Goal: Complete application form

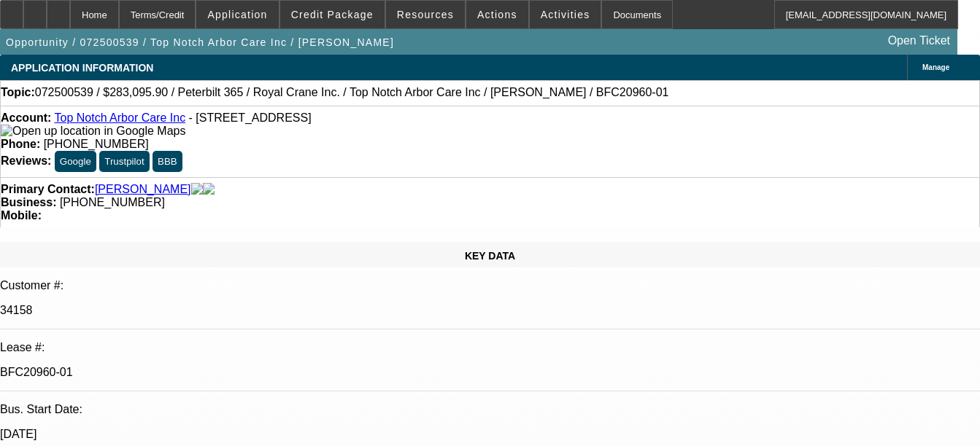
select select "0"
select select "2"
select select "0"
select select "6"
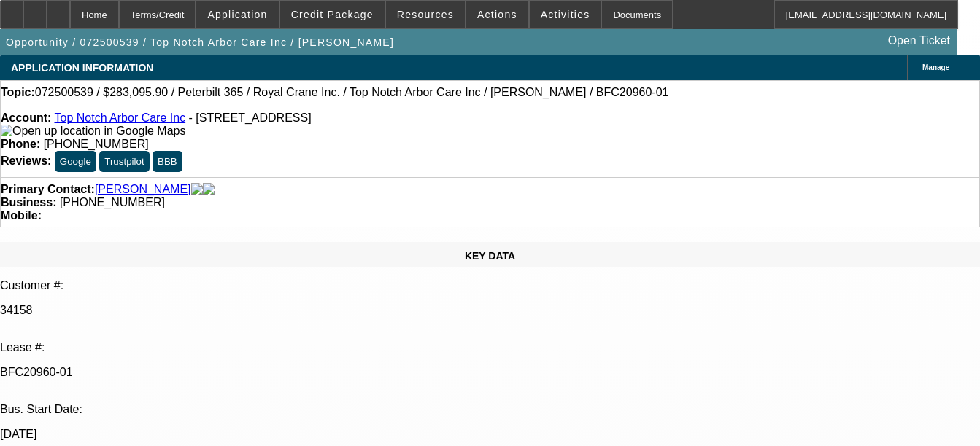
select select "0.15"
select select "2"
select select "0"
select select "6"
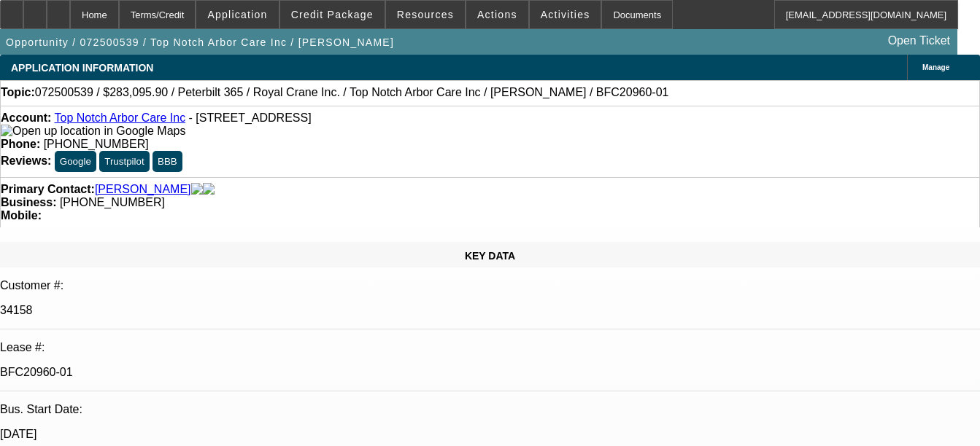
select select "0.15"
select select "2"
select select "0"
select select "6"
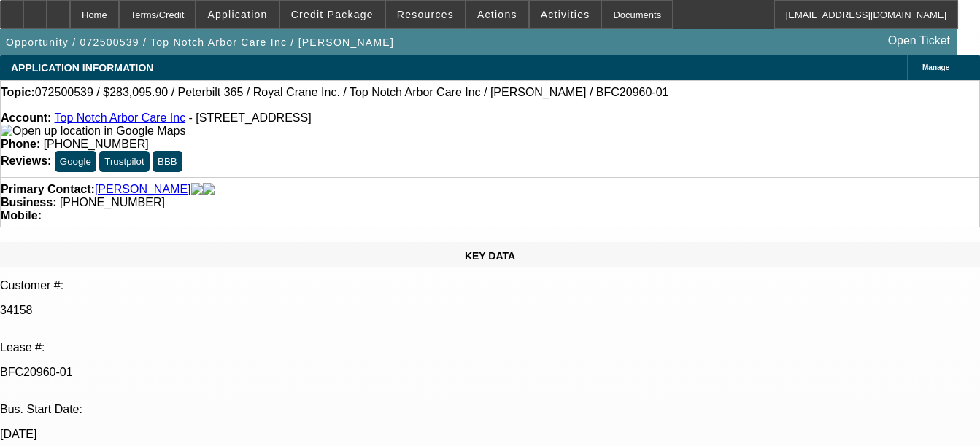
select select "0.15"
select select "2"
select select "0"
select select "6"
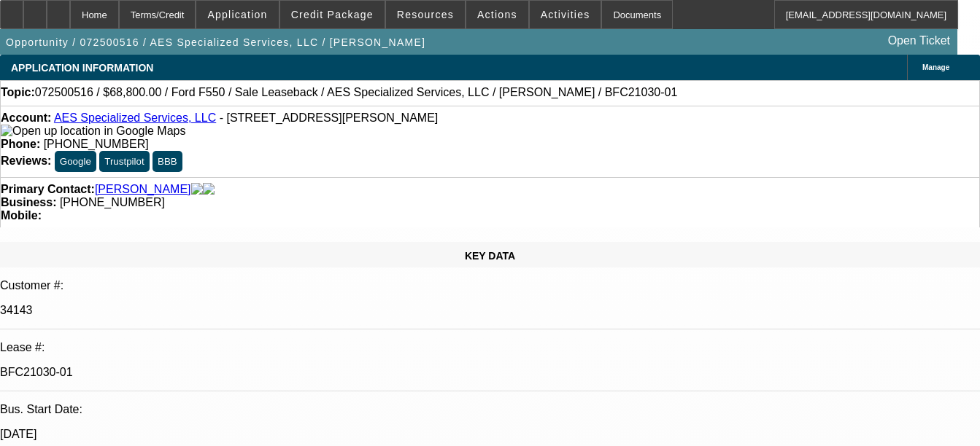
select select "0"
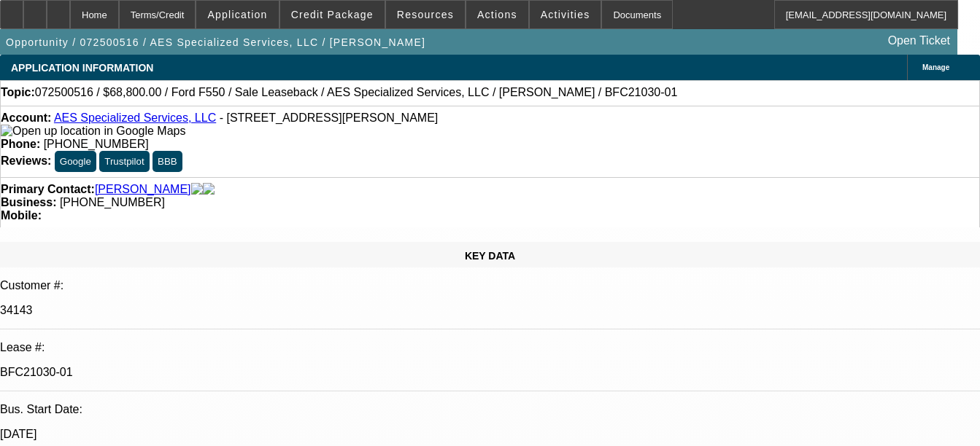
select select "0"
select select "0.2"
select select "0"
select select "0.1"
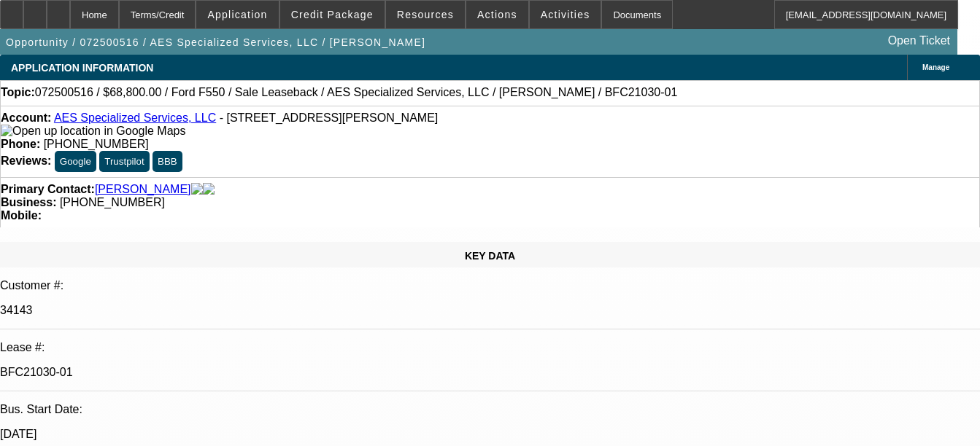
select select "0"
select select "1"
select select "6"
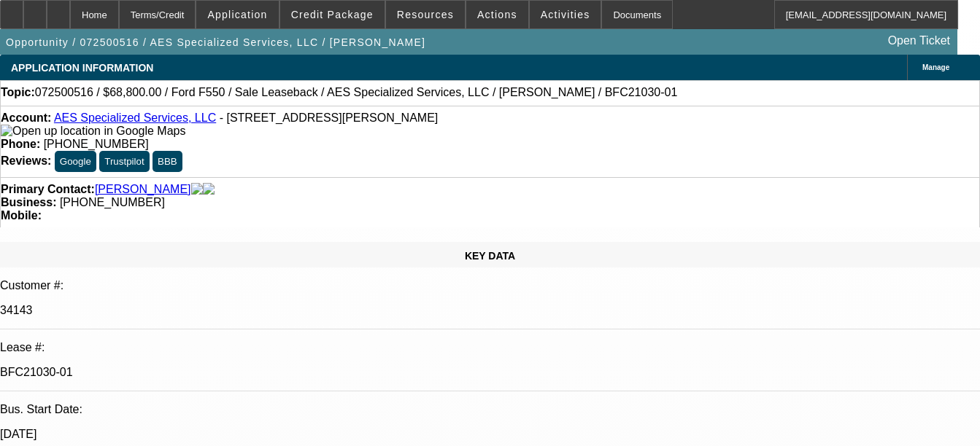
select select "1"
select select "6"
select select "1"
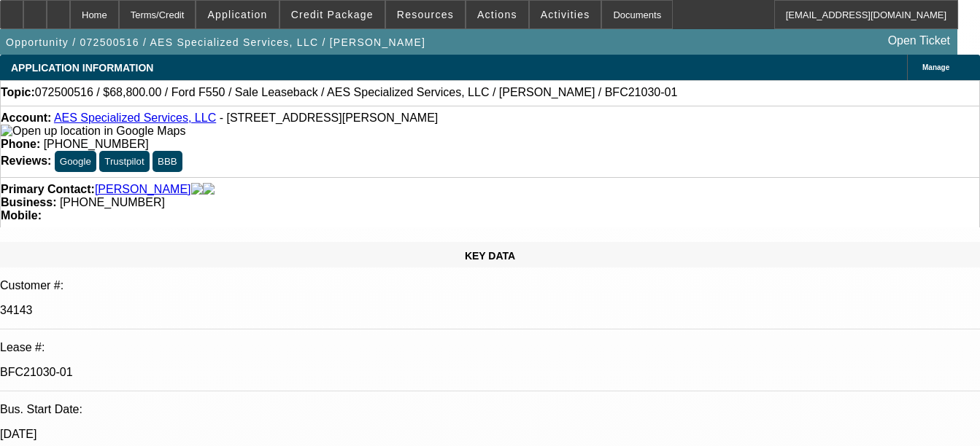
select select "6"
select select "1"
select select "6"
click at [608, 17] on div "Documents" at bounding box center [636, 14] width 71 height 29
